Goal: Navigation & Orientation: Find specific page/section

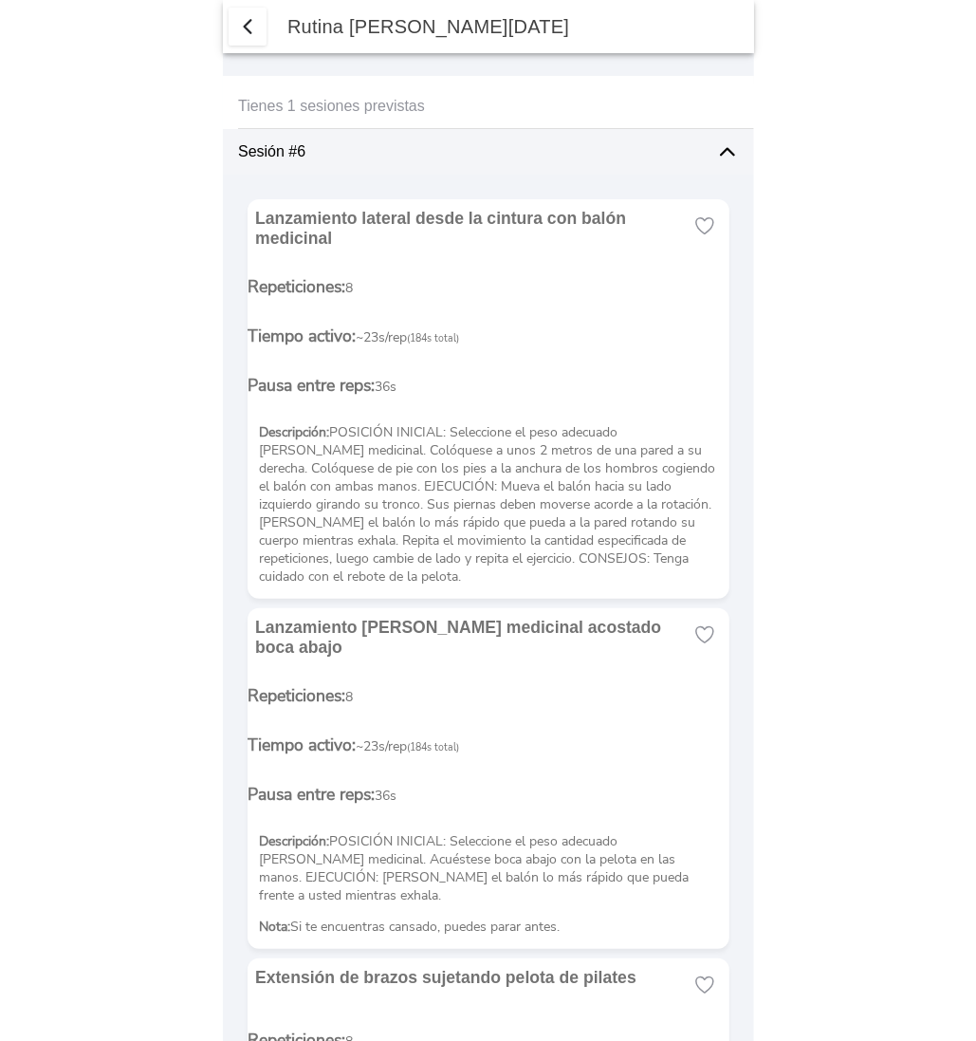
click at [238, 23] on span "button" at bounding box center [247, 26] width 23 height 23
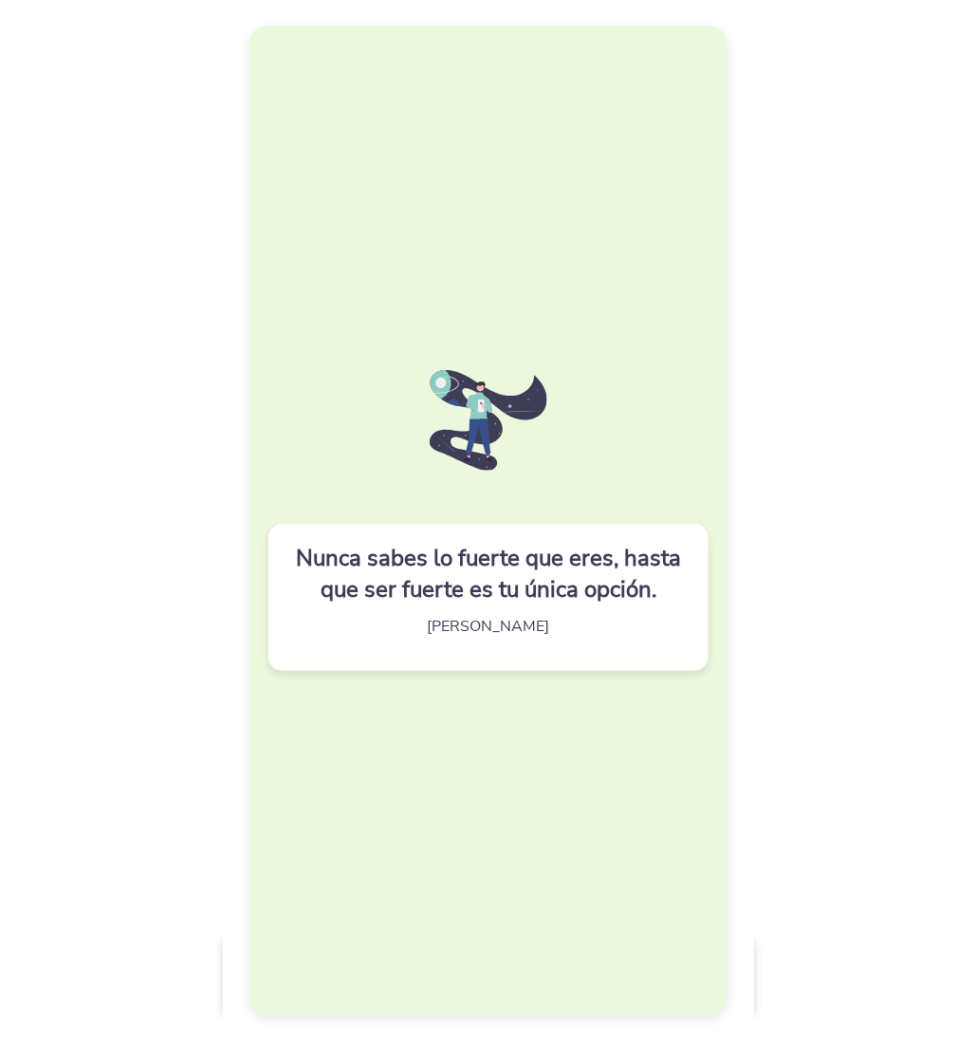
click at [395, 251] on div "Nunca sabes lo fuerte que eres, hasta que ser fuerte es tu única opción. Bob Ma…" at bounding box center [488, 520] width 478 height 988
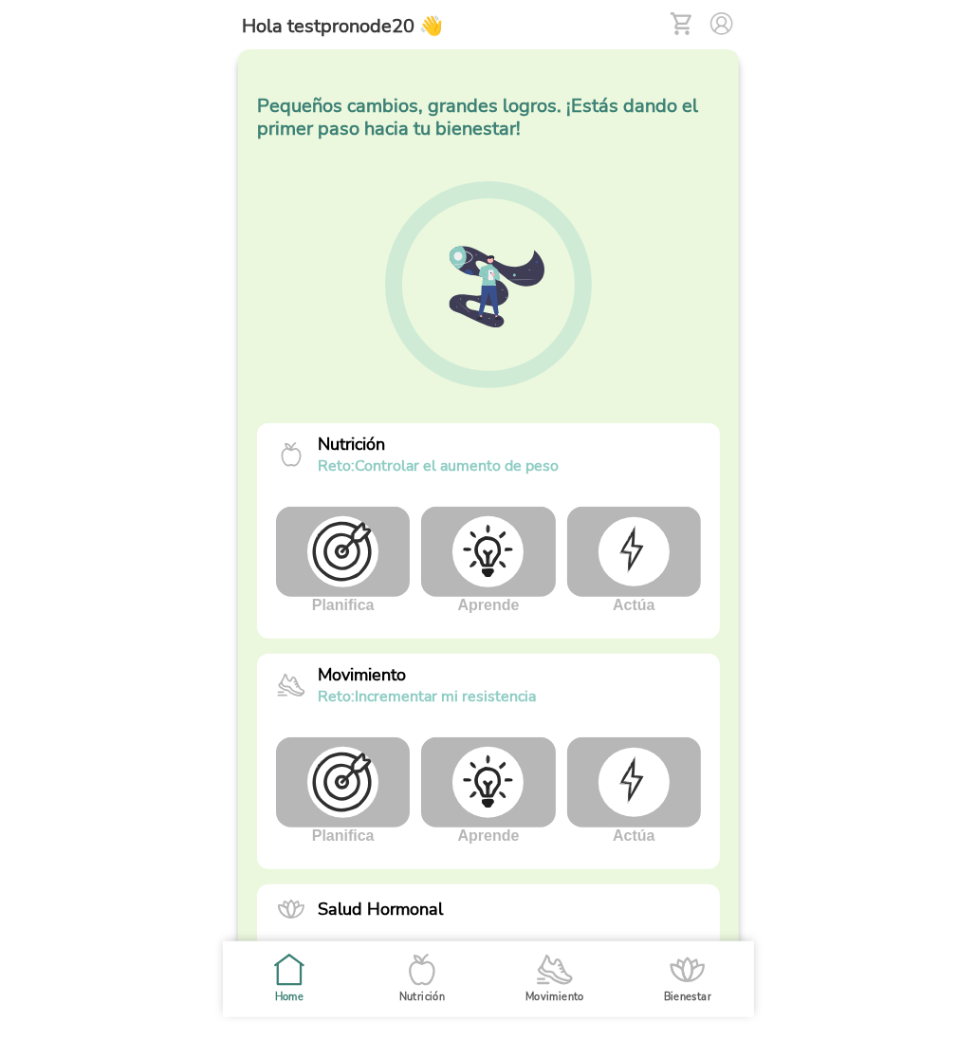
click at [634, 782] on img at bounding box center [633, 782] width 71 height 68
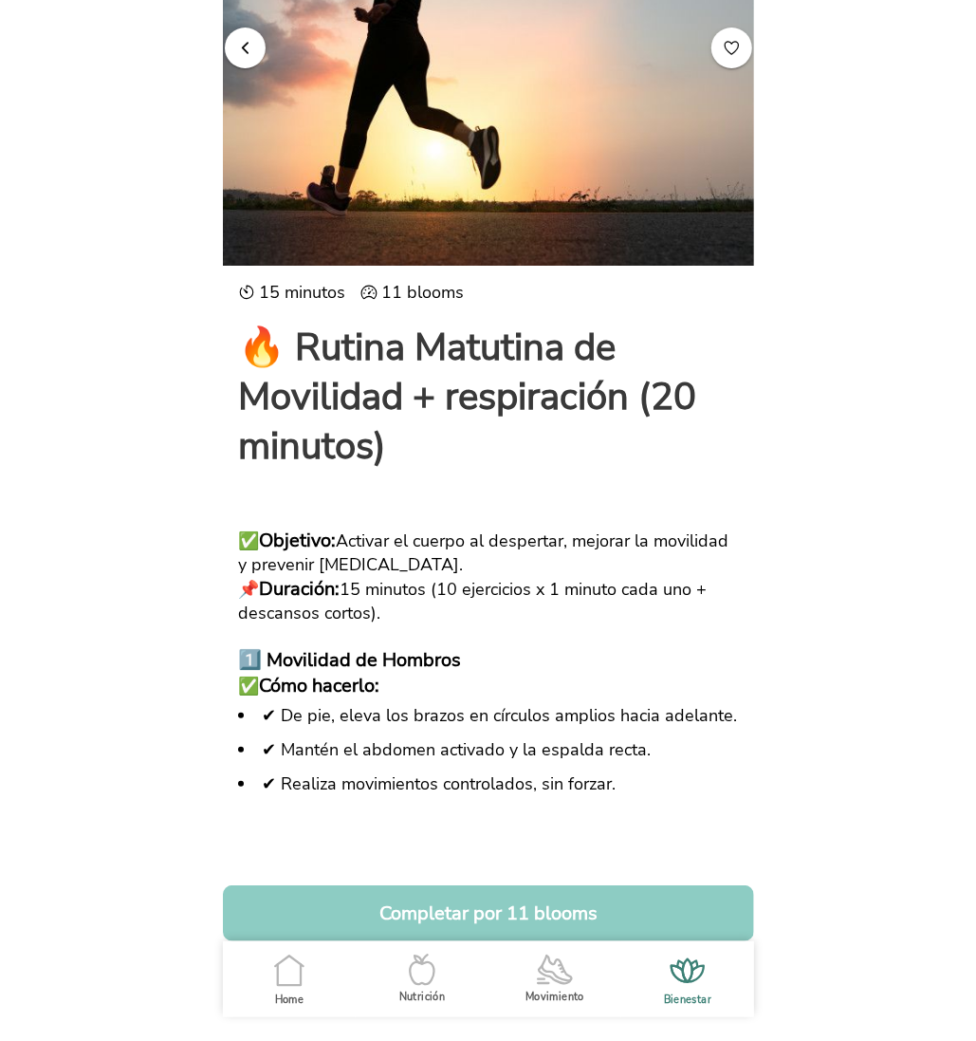
click at [249, 43] on span "button" at bounding box center [245, 47] width 18 height 18
